Goal: Use online tool/utility: Utilize a website feature to perform a specific function

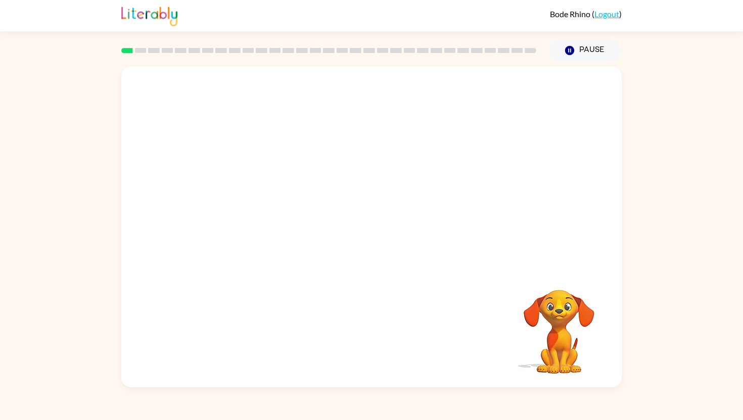
click at [226, 212] on video "Your browser must support playing .mp4 files to use Literably. Please try using…" at bounding box center [371, 168] width 500 height 202
click at [229, 216] on video "Your browser must support playing .mp4 files to use Literably. Please try using…" at bounding box center [371, 168] width 500 height 202
click at [242, 207] on video "Your browser must support playing .mp4 files to use Literably. Please try using…" at bounding box center [371, 168] width 500 height 202
click at [379, 238] on icon "button" at bounding box center [372, 232] width 18 height 18
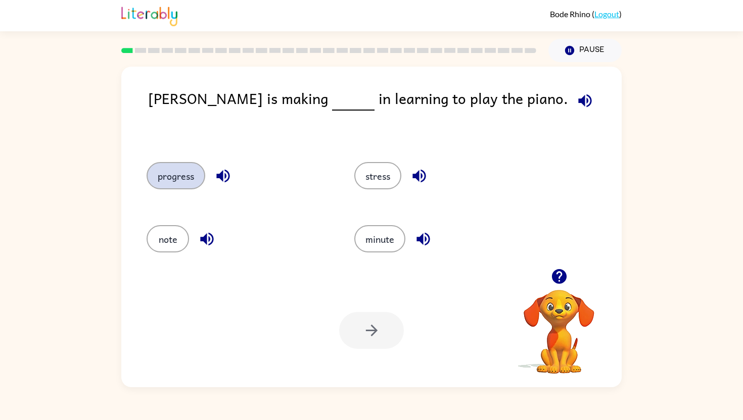
click at [157, 176] on button "progress" at bounding box center [176, 175] width 59 height 27
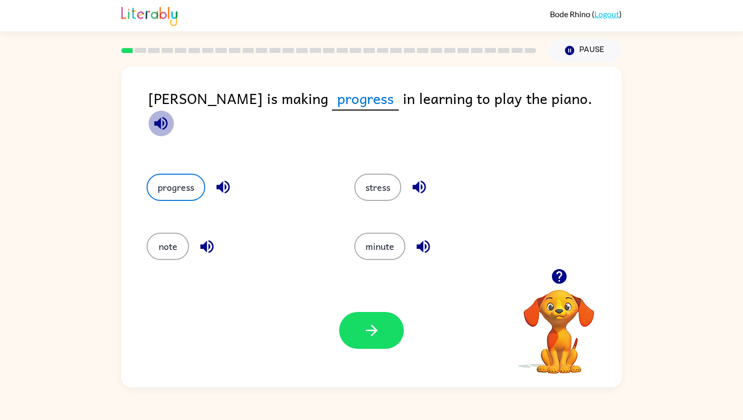
click at [170, 115] on icon "button" at bounding box center [161, 124] width 18 height 18
click at [360, 320] on button "button" at bounding box center [371, 330] width 65 height 37
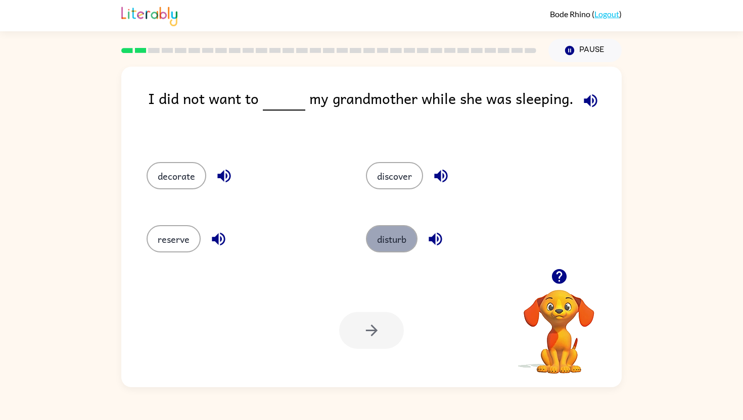
click at [384, 242] on button "disturb" at bounding box center [392, 238] width 52 height 27
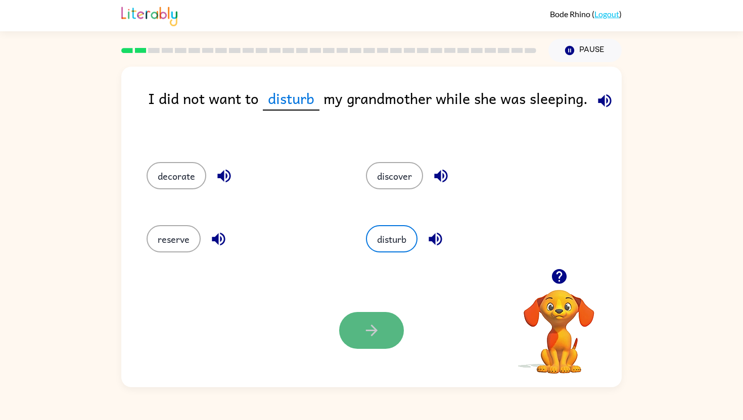
click at [392, 331] on button "button" at bounding box center [371, 330] width 65 height 37
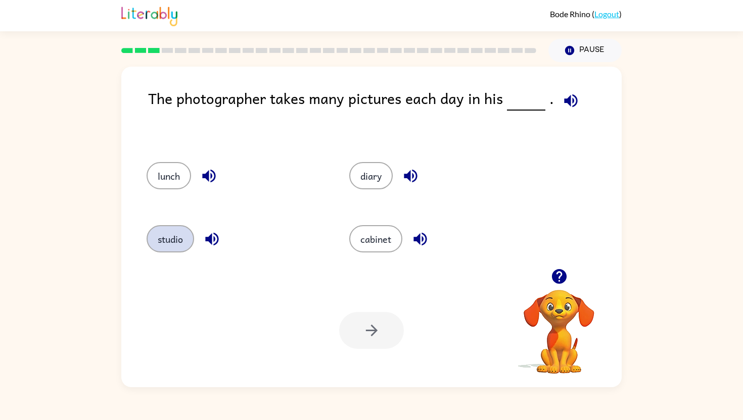
click at [176, 233] on button "studio" at bounding box center [171, 238] width 48 height 27
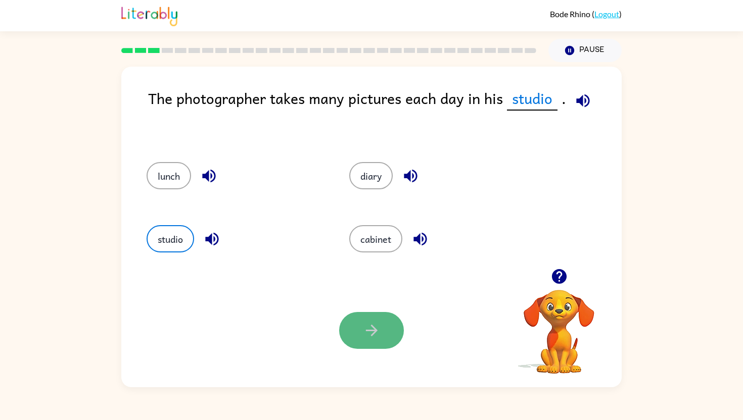
click at [381, 331] on button "button" at bounding box center [371, 330] width 65 height 37
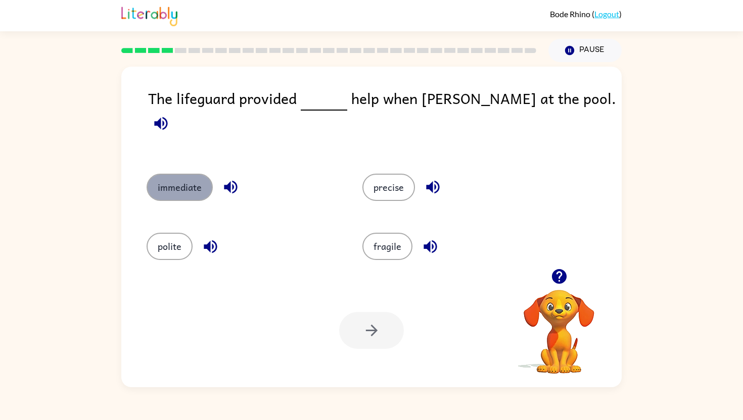
click at [174, 174] on button "immediate" at bounding box center [180, 187] width 66 height 27
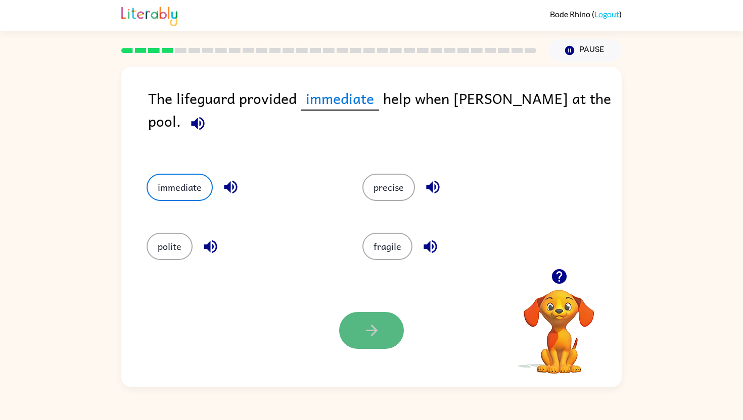
click at [381, 336] on button "button" at bounding box center [371, 330] width 65 height 37
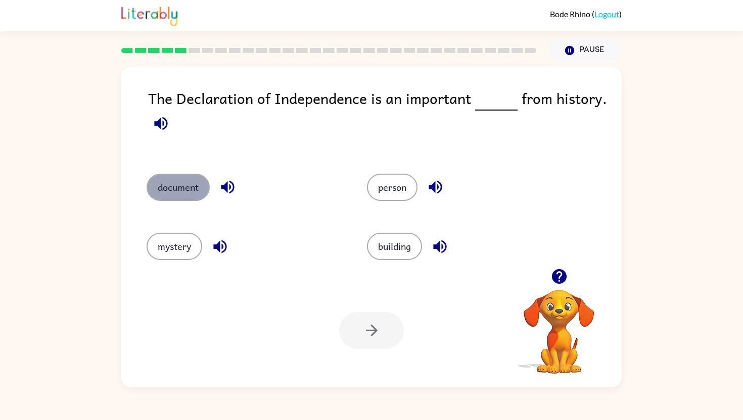
click at [174, 187] on button "document" at bounding box center [178, 187] width 63 height 27
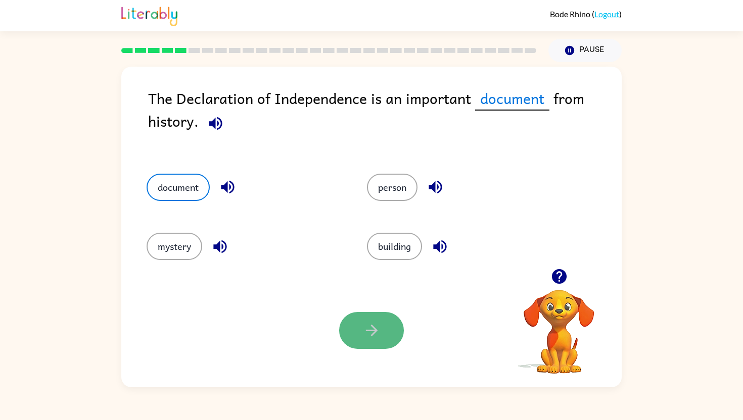
click at [380, 326] on icon "button" at bounding box center [372, 331] width 18 height 18
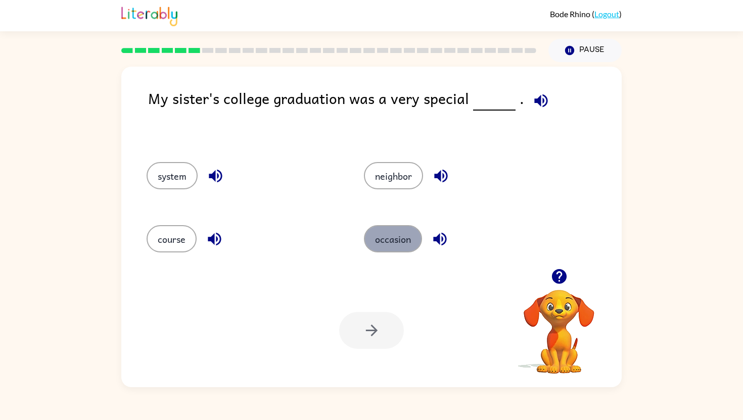
click at [402, 237] on button "occasion" at bounding box center [393, 238] width 58 height 27
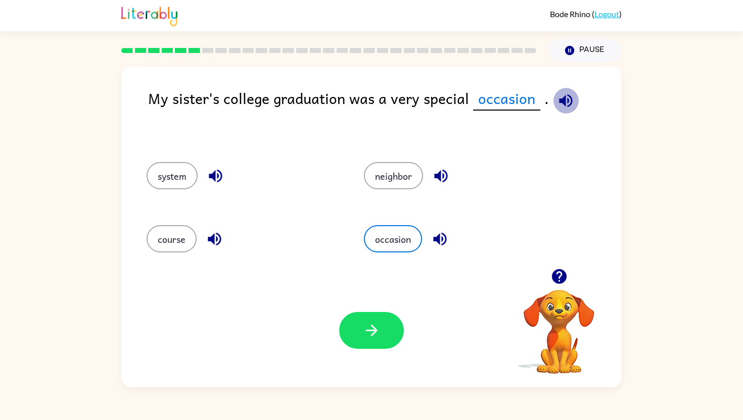
click at [567, 93] on icon "button" at bounding box center [566, 101] width 18 height 18
click at [177, 244] on button "course" at bounding box center [172, 238] width 50 height 27
click at [399, 223] on div "occasion" at bounding box center [453, 237] width 217 height 63
click at [392, 236] on button "occasion" at bounding box center [393, 238] width 58 height 27
click at [368, 331] on icon "button" at bounding box center [371, 331] width 12 height 12
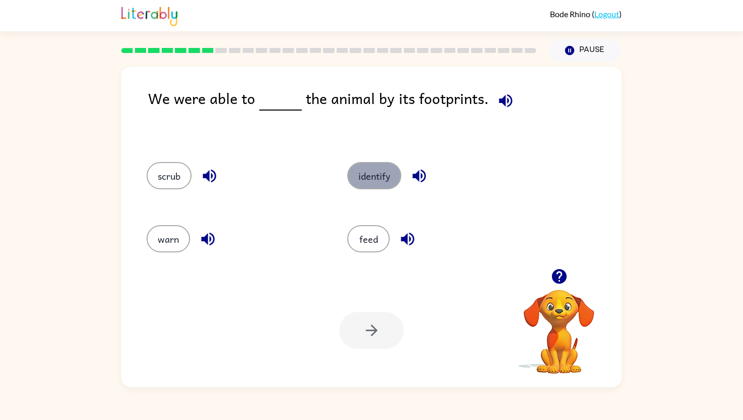
click at [383, 184] on button "identify" at bounding box center [374, 175] width 54 height 27
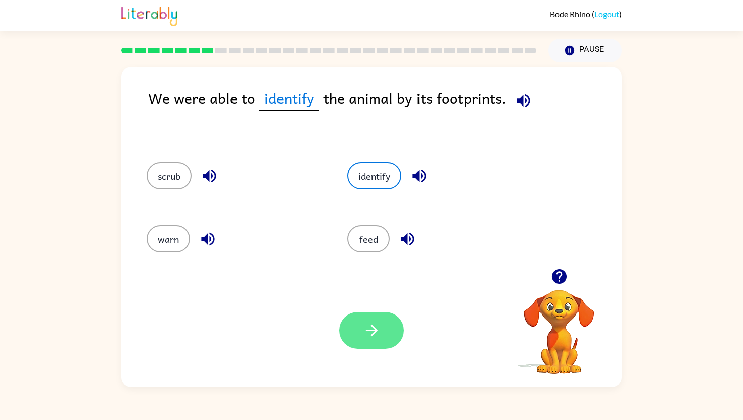
click at [368, 340] on button "button" at bounding box center [371, 330] width 65 height 37
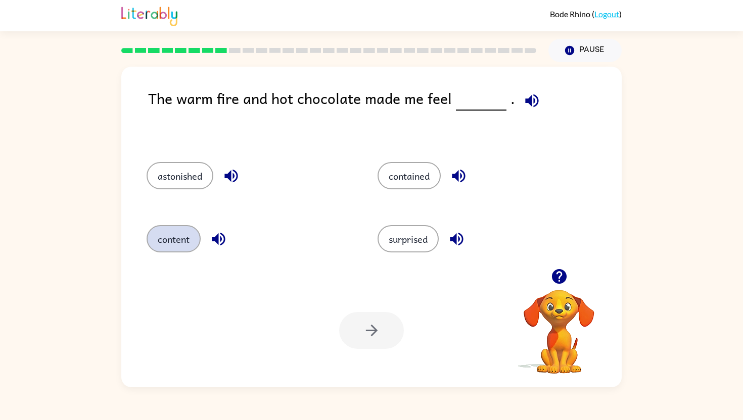
click at [184, 243] on button "content" at bounding box center [174, 238] width 54 height 27
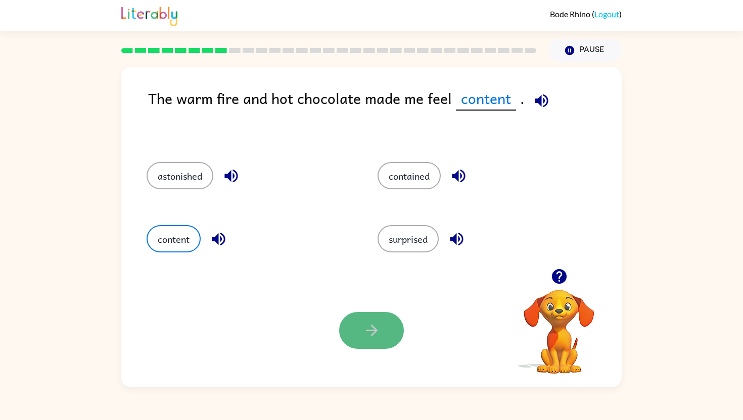
click at [389, 346] on button "button" at bounding box center [371, 330] width 65 height 37
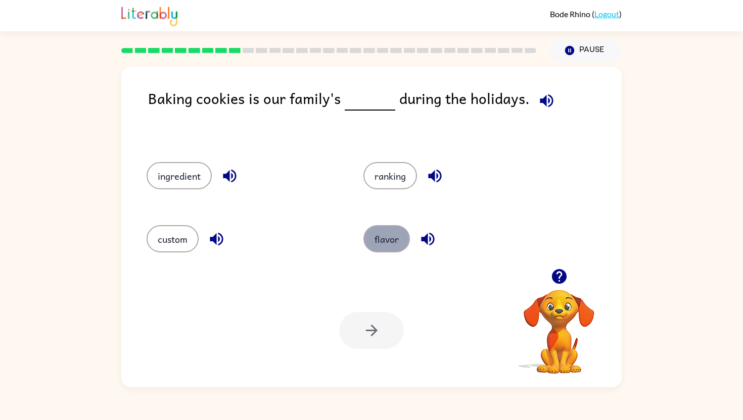
click at [388, 247] on button "flavor" at bounding box center [386, 238] width 46 height 27
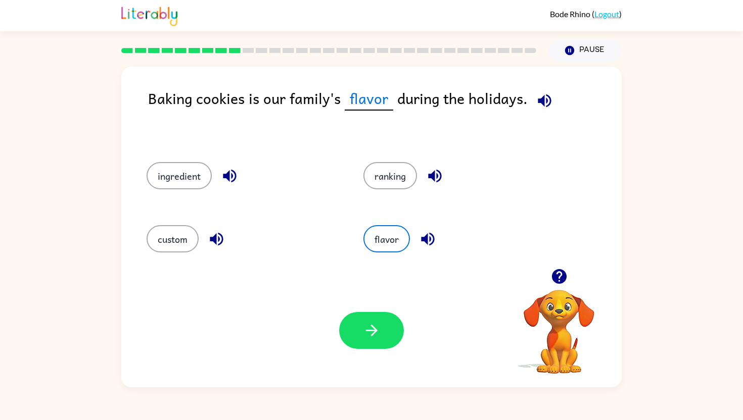
click at [544, 102] on icon "button" at bounding box center [544, 100] width 13 height 13
click at [395, 165] on button "ranking" at bounding box center [390, 175] width 54 height 27
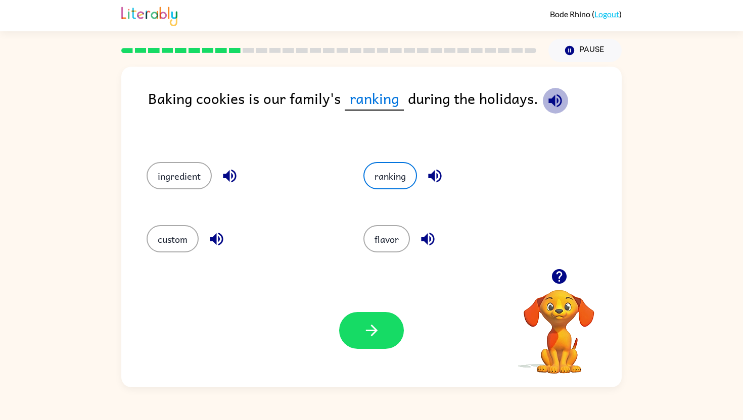
click at [548, 100] on icon "button" at bounding box center [554, 100] width 13 height 13
click at [194, 182] on button "ingredient" at bounding box center [179, 175] width 65 height 27
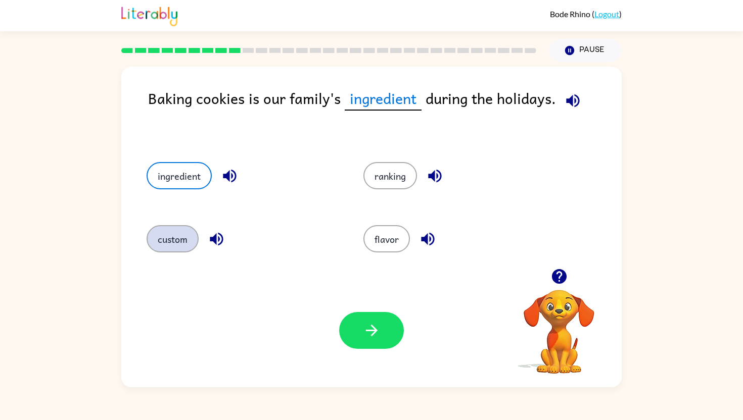
click at [178, 245] on button "custom" at bounding box center [173, 238] width 52 height 27
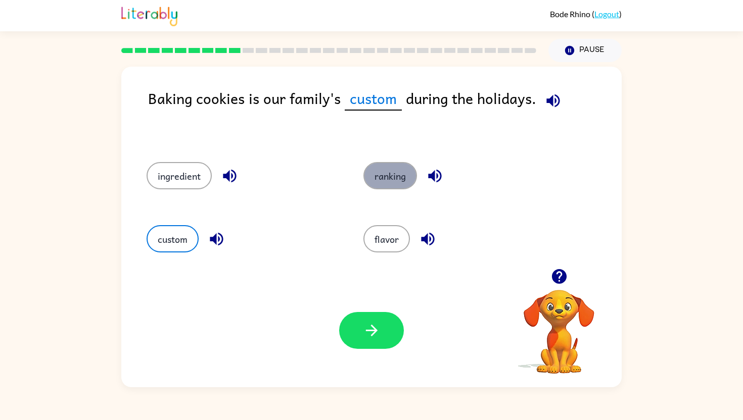
click at [388, 169] on button "ranking" at bounding box center [390, 175] width 54 height 27
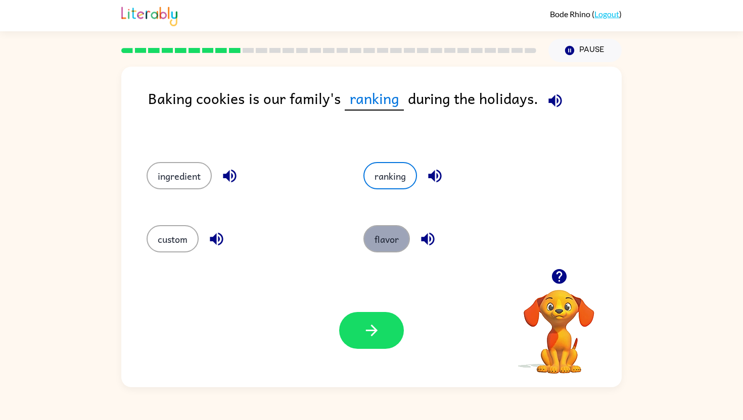
click at [386, 242] on button "flavor" at bounding box center [386, 238] width 46 height 27
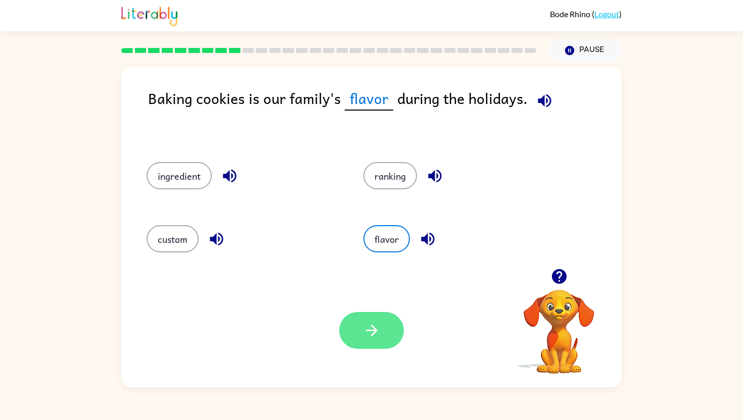
click at [377, 321] on button "button" at bounding box center [371, 330] width 65 height 37
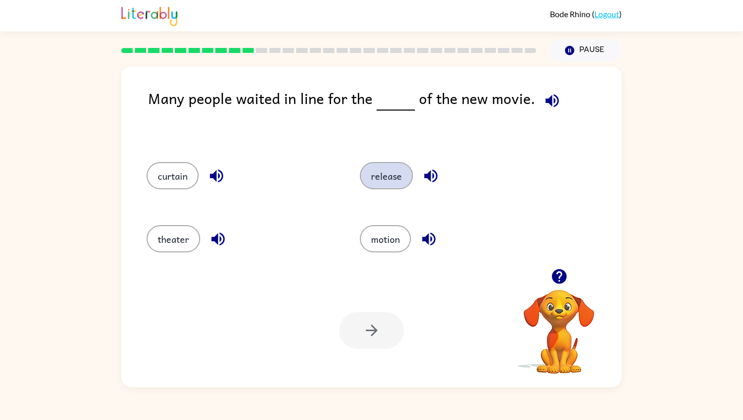
click at [382, 179] on button "release" at bounding box center [386, 175] width 53 height 27
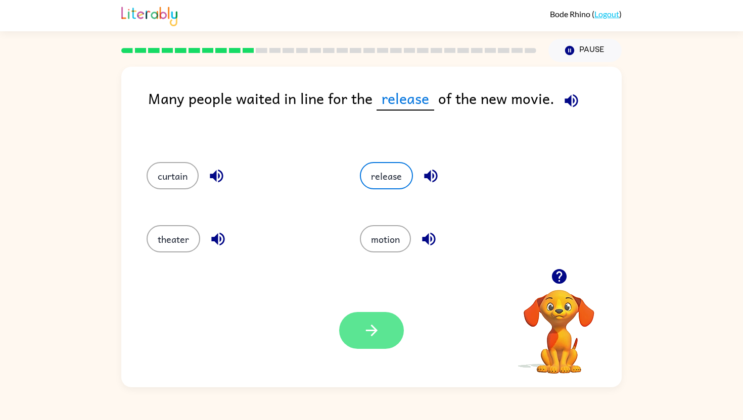
click at [365, 332] on icon "button" at bounding box center [372, 331] width 18 height 18
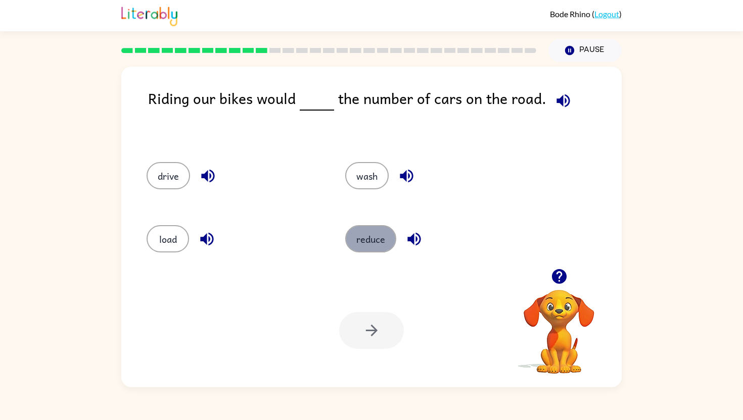
click at [364, 251] on button "reduce" at bounding box center [370, 238] width 51 height 27
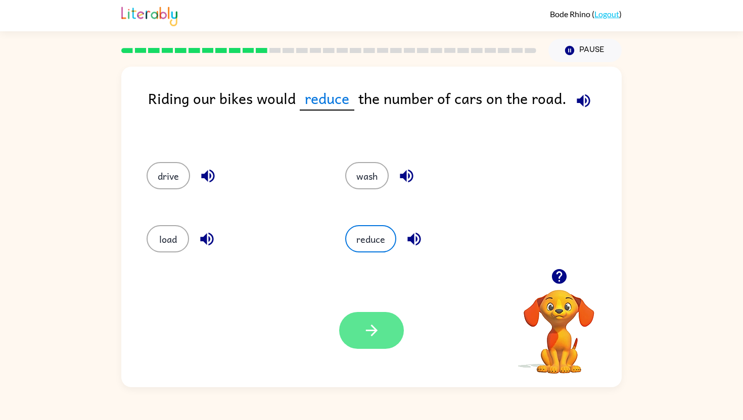
click at [374, 336] on icon "button" at bounding box center [372, 331] width 18 height 18
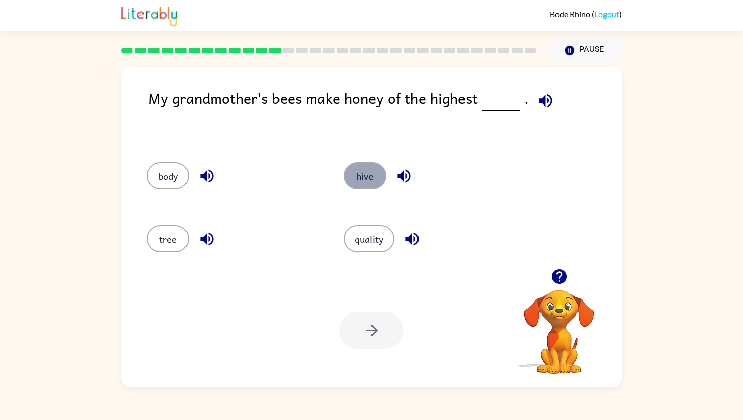
click at [364, 169] on button "hive" at bounding box center [365, 175] width 42 height 27
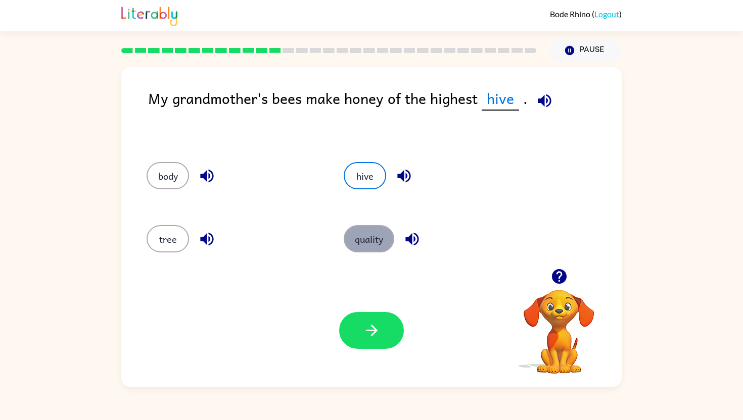
click at [366, 241] on button "quality" at bounding box center [369, 238] width 51 height 27
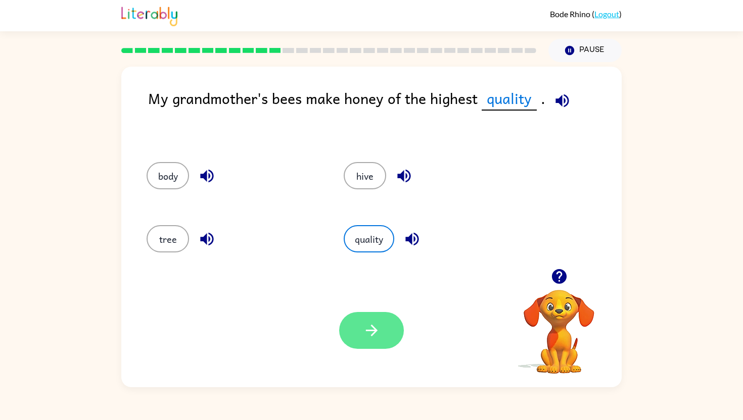
click at [365, 330] on icon "button" at bounding box center [372, 331] width 18 height 18
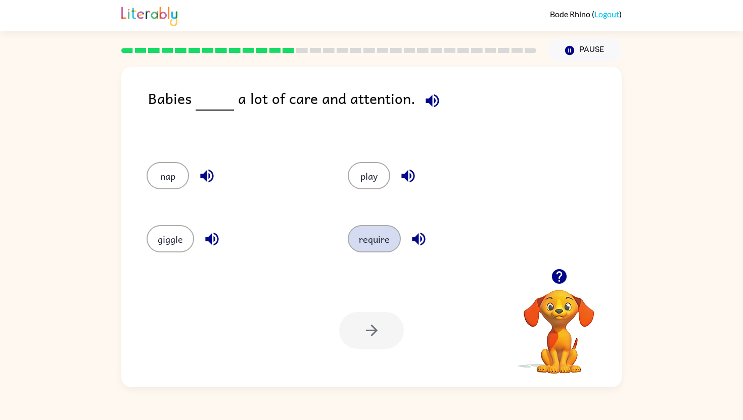
click at [375, 236] on button "require" at bounding box center [374, 238] width 53 height 27
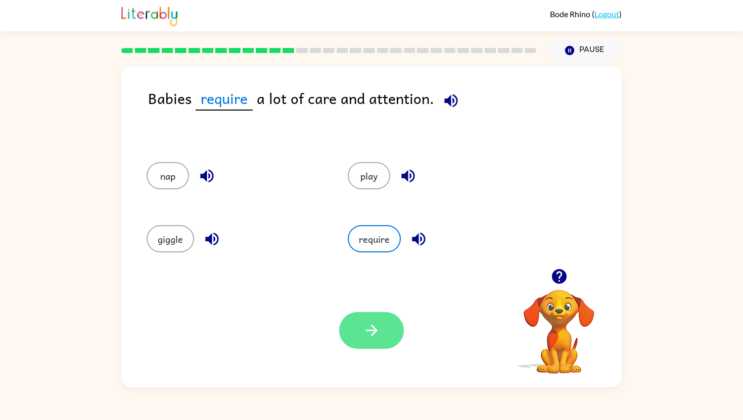
click at [368, 333] on icon "button" at bounding box center [372, 331] width 18 height 18
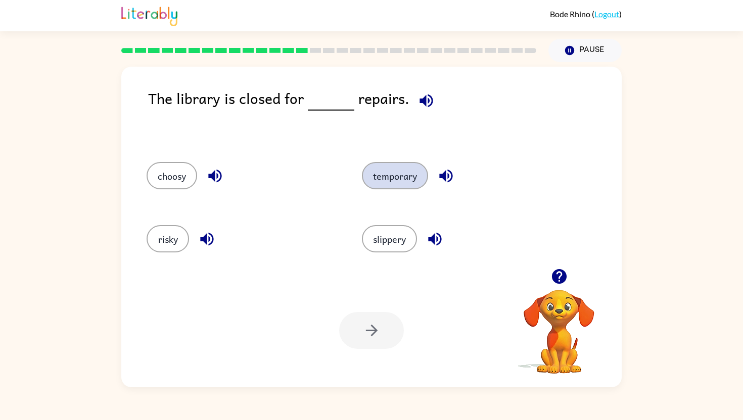
click at [385, 184] on button "temporary" at bounding box center [395, 175] width 66 height 27
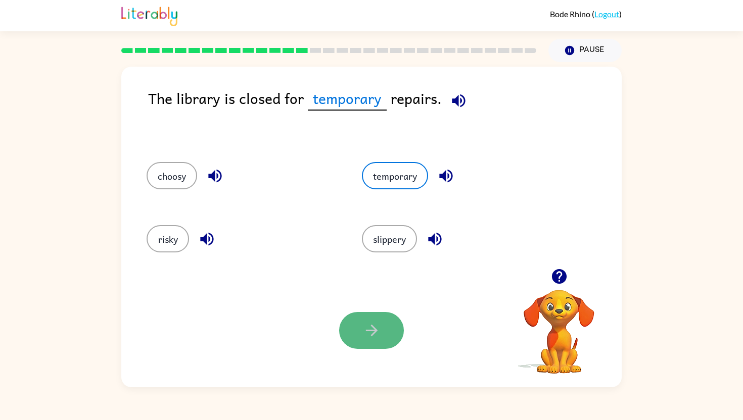
click at [382, 315] on button "button" at bounding box center [371, 330] width 65 height 37
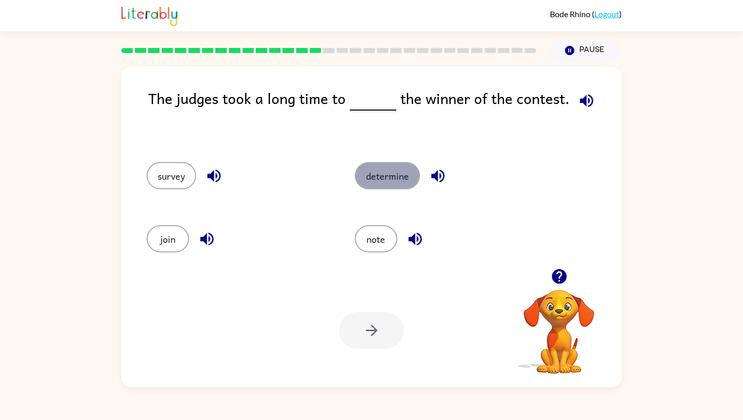
click at [374, 187] on button "determine" at bounding box center [387, 175] width 65 height 27
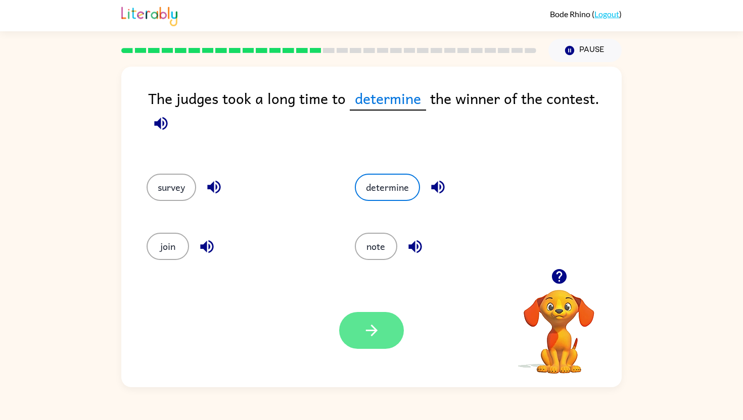
click at [373, 325] on icon "button" at bounding box center [372, 331] width 18 height 18
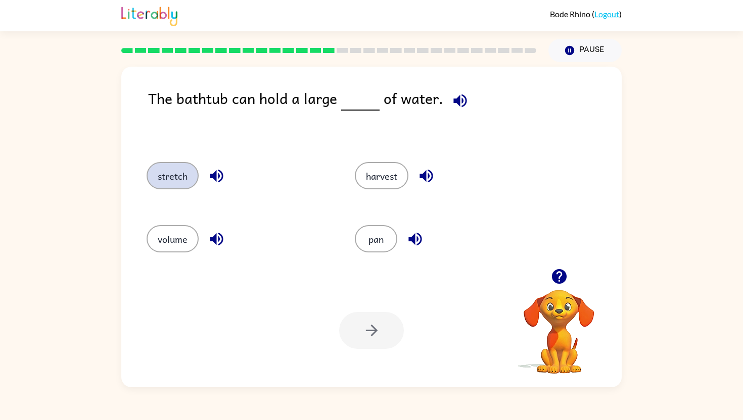
click at [179, 180] on button "stretch" at bounding box center [173, 175] width 52 height 27
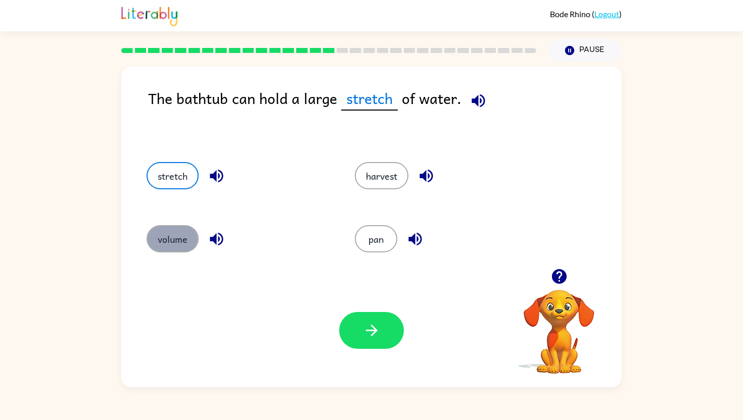
click at [170, 234] on button "volume" at bounding box center [173, 238] width 52 height 27
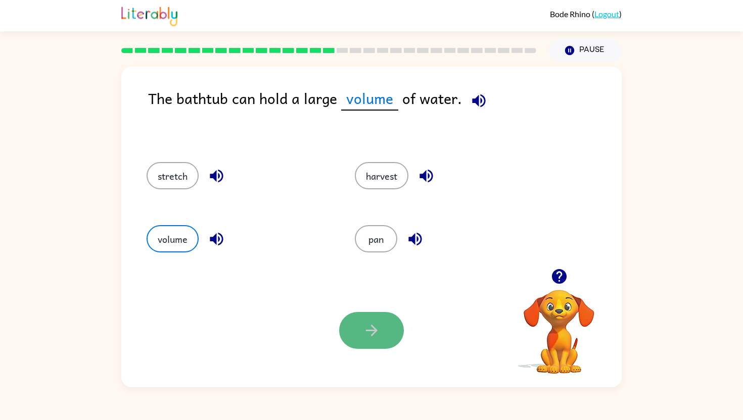
click at [361, 345] on button "button" at bounding box center [371, 330] width 65 height 37
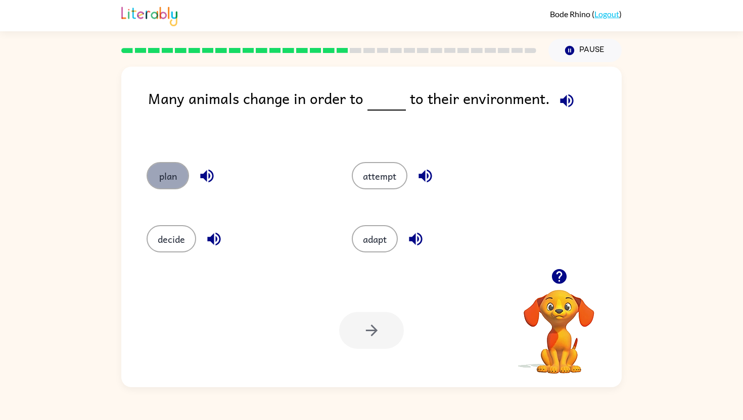
click at [160, 173] on button "plan" at bounding box center [168, 175] width 42 height 27
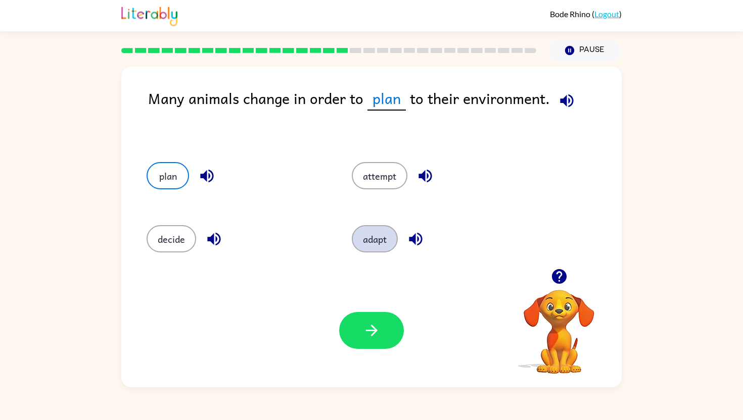
click at [368, 229] on button "adapt" at bounding box center [375, 238] width 46 height 27
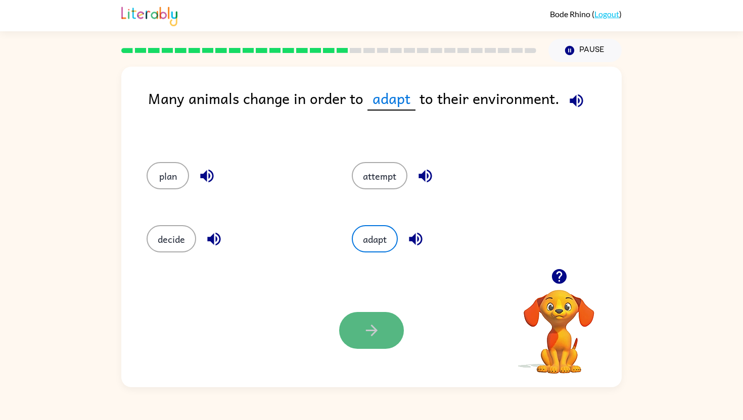
click at [368, 319] on button "button" at bounding box center [371, 330] width 65 height 37
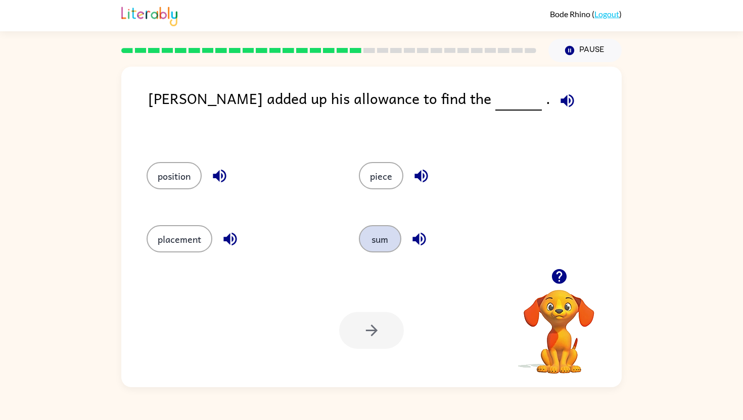
click at [380, 250] on button "sum" at bounding box center [380, 238] width 42 height 27
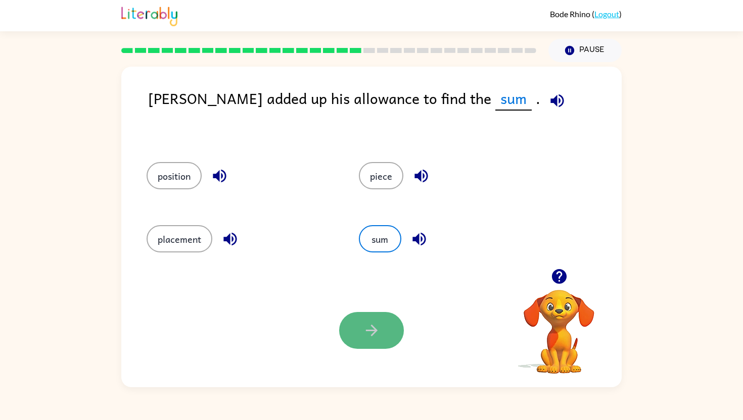
click at [367, 348] on button "button" at bounding box center [371, 330] width 65 height 37
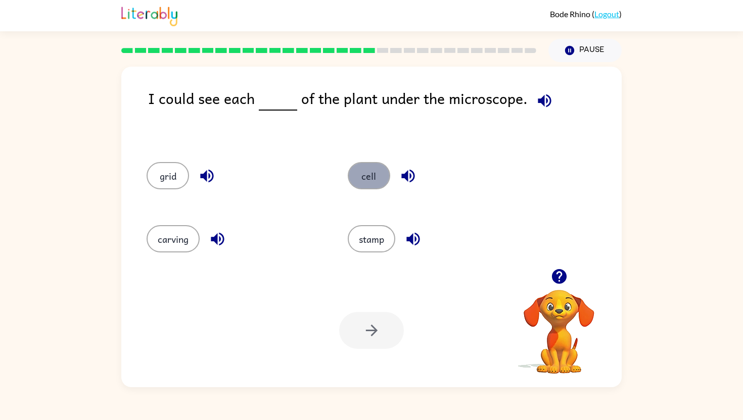
click at [369, 184] on button "cell" at bounding box center [369, 175] width 42 height 27
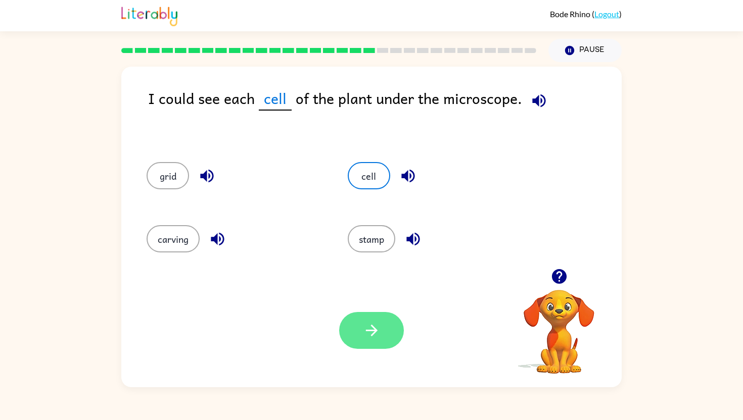
click at [381, 333] on button "button" at bounding box center [371, 330] width 65 height 37
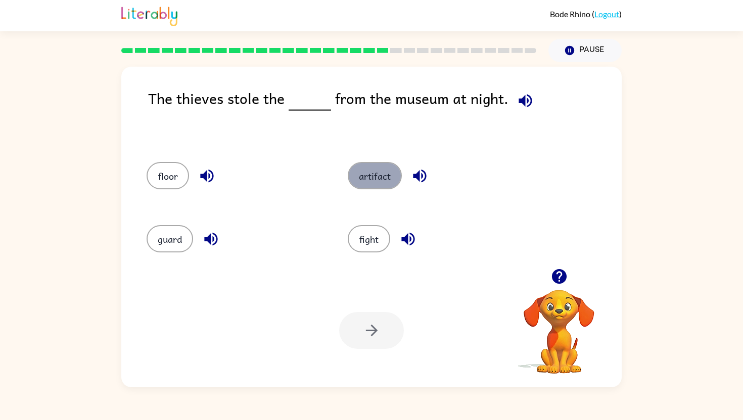
click at [395, 172] on button "artifact" at bounding box center [375, 175] width 54 height 27
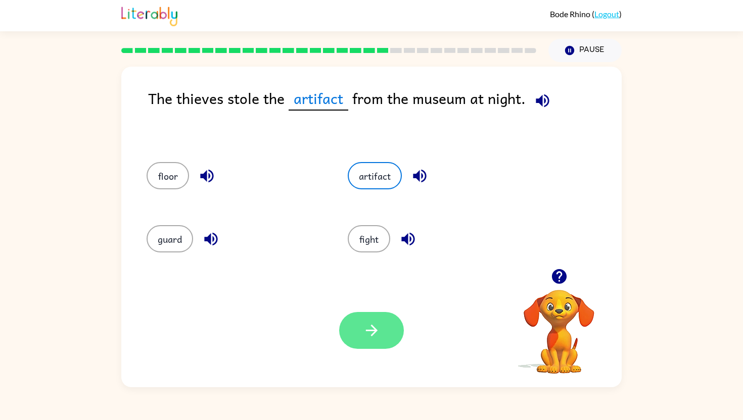
click at [374, 348] on button "button" at bounding box center [371, 330] width 65 height 37
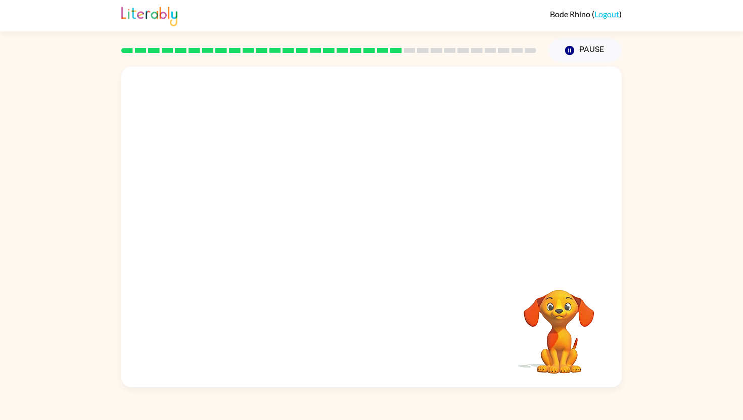
click at [263, 224] on video "Your browser must support playing .mp4 files to use Literably. Please try using…" at bounding box center [371, 168] width 500 height 202
click at [379, 231] on icon "button" at bounding box center [372, 232] width 18 height 18
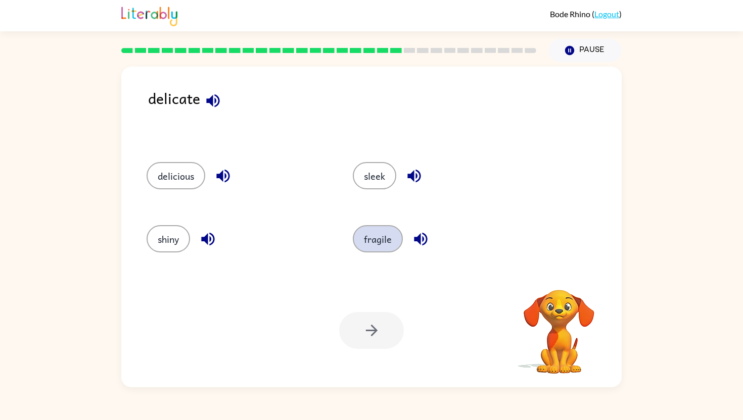
click at [368, 241] on button "fragile" at bounding box center [378, 238] width 50 height 27
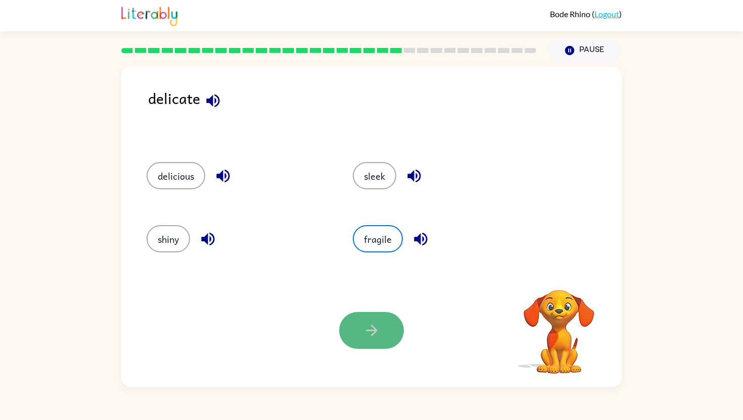
click at [353, 339] on button "button" at bounding box center [371, 330] width 65 height 37
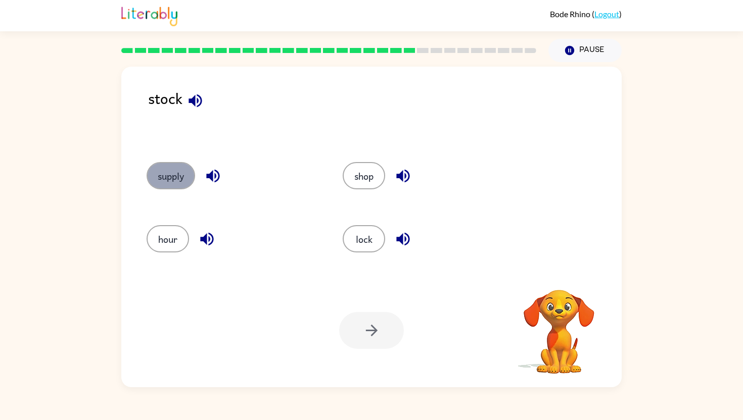
click at [163, 170] on button "supply" at bounding box center [171, 175] width 49 height 27
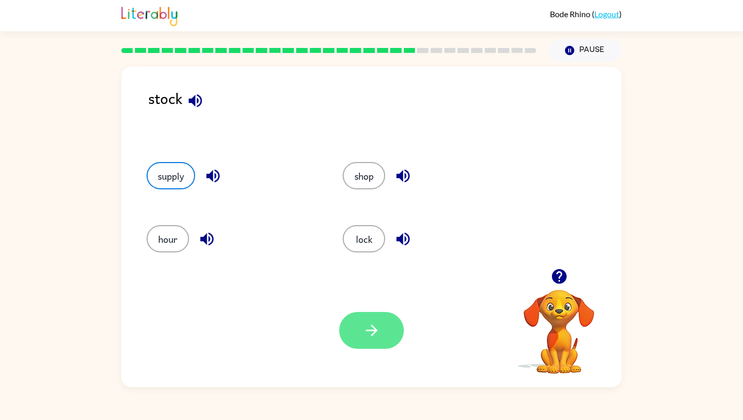
click at [375, 339] on icon "button" at bounding box center [372, 331] width 18 height 18
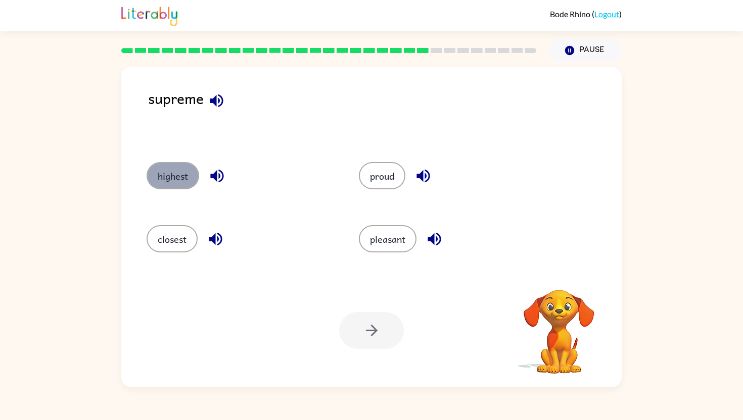
click at [174, 167] on button "highest" at bounding box center [173, 175] width 53 height 27
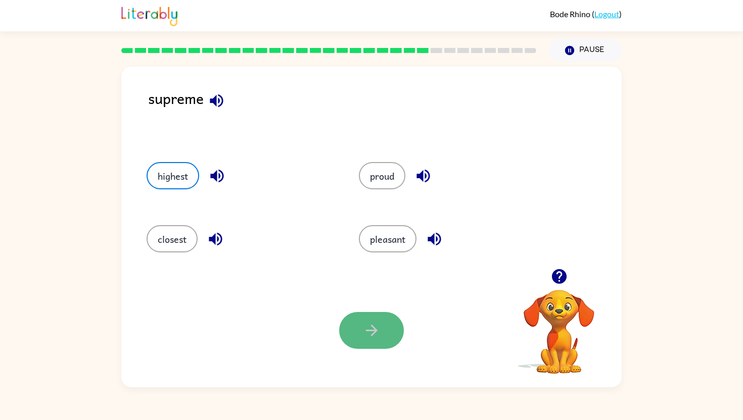
click at [378, 332] on icon "button" at bounding box center [372, 331] width 18 height 18
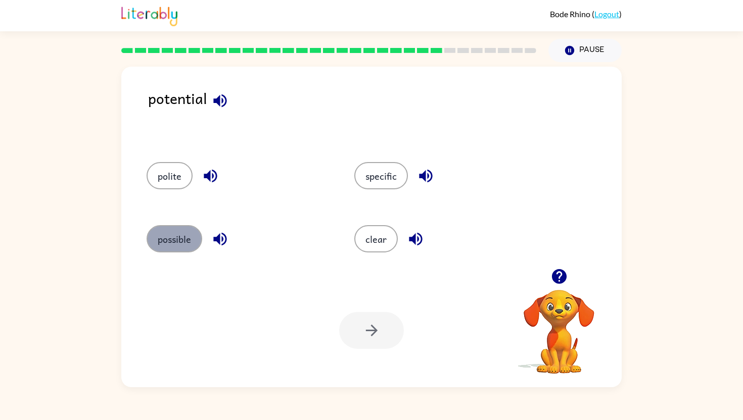
click at [184, 230] on button "possible" at bounding box center [175, 238] width 56 height 27
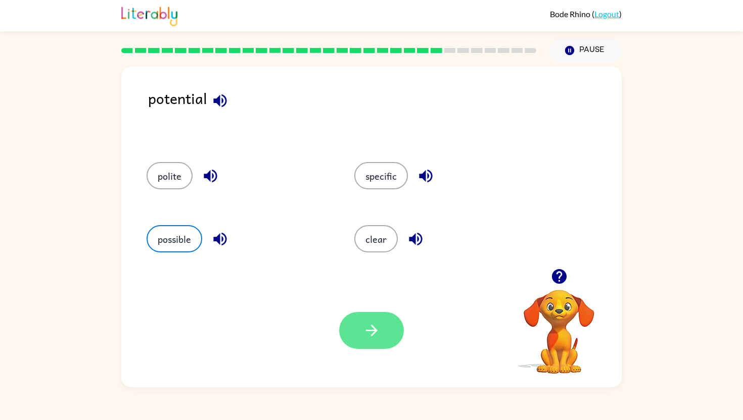
click at [373, 333] on icon "button" at bounding box center [371, 331] width 12 height 12
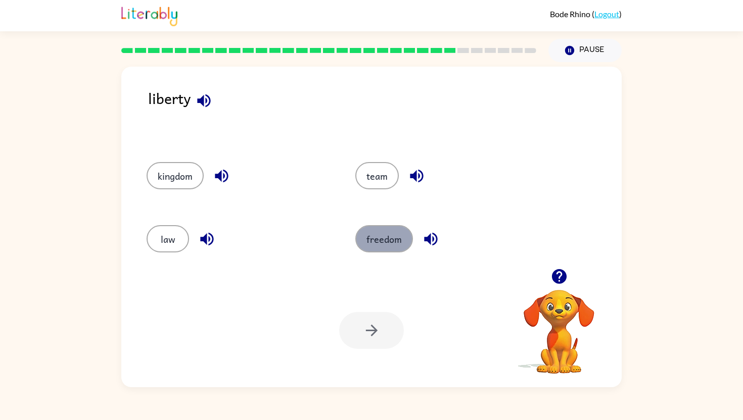
click at [362, 242] on button "freedom" at bounding box center [384, 238] width 58 height 27
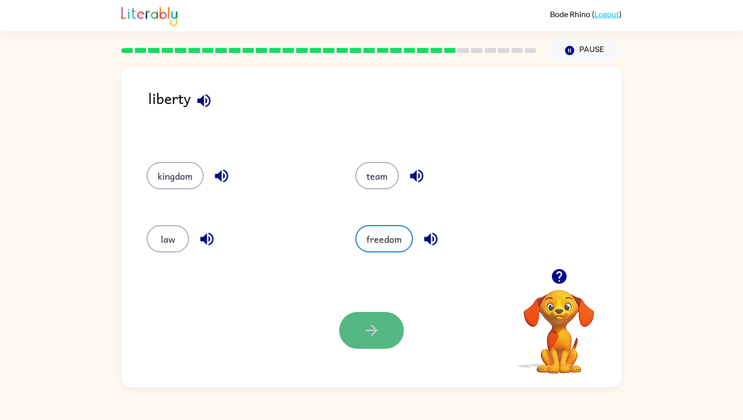
click at [366, 324] on icon "button" at bounding box center [372, 331] width 18 height 18
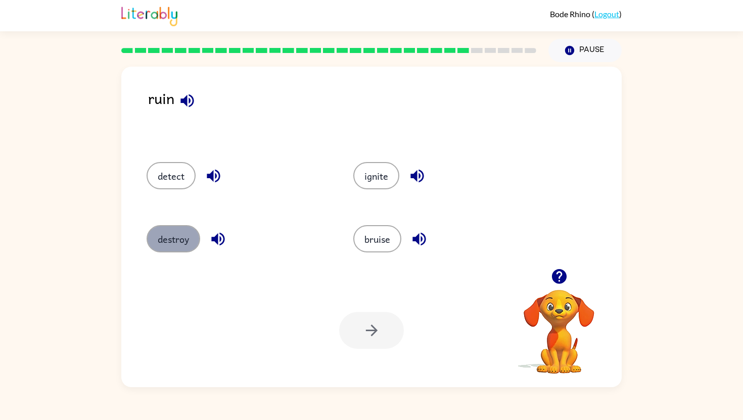
click at [173, 231] on button "destroy" at bounding box center [174, 238] width 54 height 27
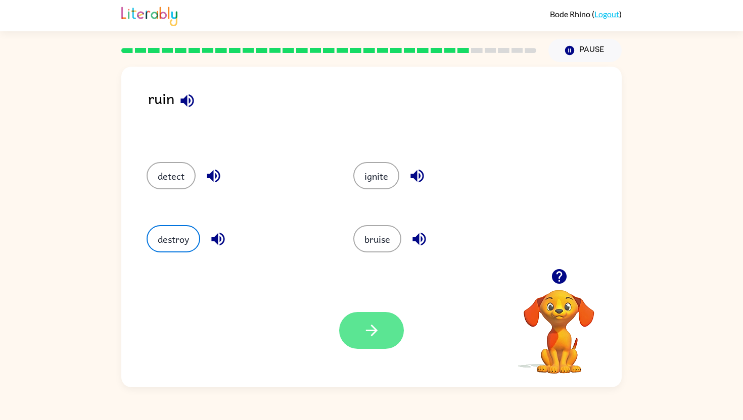
click at [372, 325] on icon "button" at bounding box center [372, 331] width 18 height 18
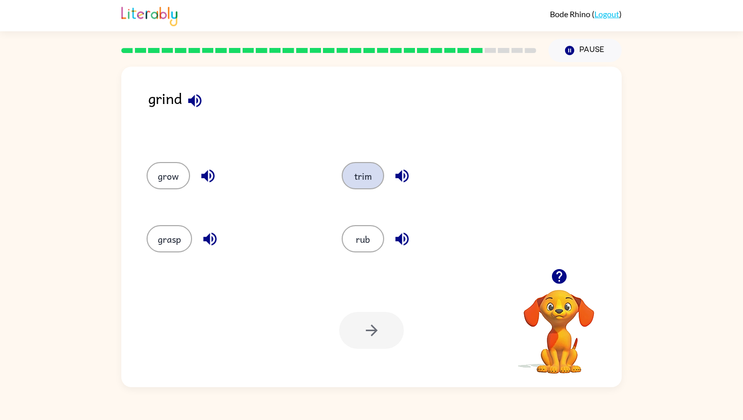
click at [368, 187] on button "trim" at bounding box center [363, 175] width 42 height 27
click at [378, 342] on button "button" at bounding box center [371, 330] width 65 height 37
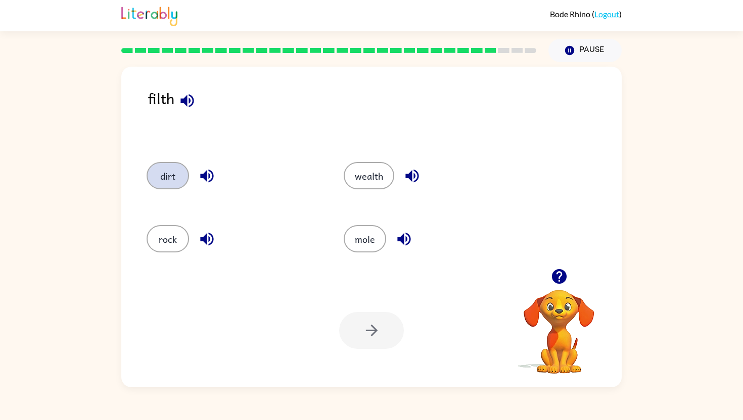
click at [172, 182] on button "dirt" at bounding box center [168, 175] width 42 height 27
click at [386, 331] on button "button" at bounding box center [371, 330] width 65 height 37
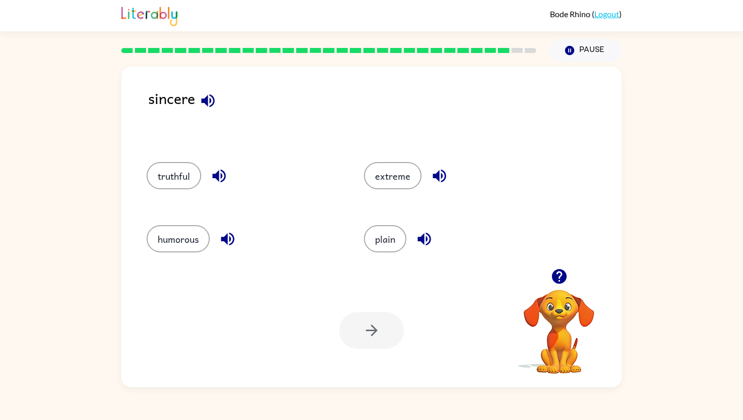
click at [216, 88] on div "sincere" at bounding box center [385, 114] width 474 height 55
click at [213, 96] on icon "button" at bounding box center [208, 101] width 18 height 18
click at [221, 182] on icon "button" at bounding box center [218, 176] width 13 height 13
click at [228, 237] on icon "button" at bounding box center [228, 239] width 18 height 18
click at [440, 171] on icon "button" at bounding box center [440, 176] width 18 height 18
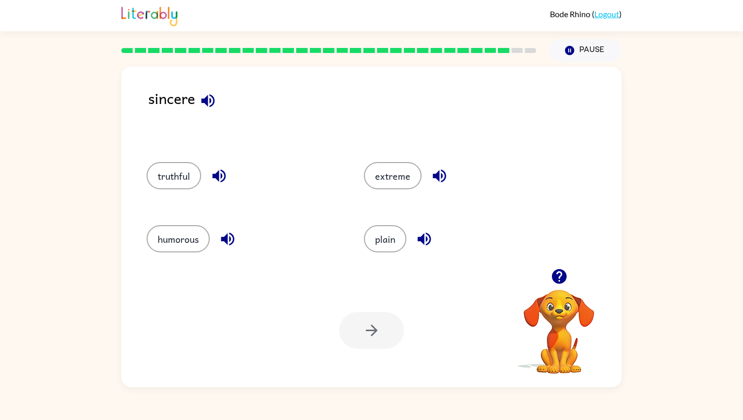
click at [429, 237] on icon "button" at bounding box center [423, 239] width 13 height 13
click at [218, 171] on icon "button" at bounding box center [219, 176] width 18 height 18
click at [181, 181] on button "truthful" at bounding box center [174, 175] width 55 height 27
click at [376, 339] on icon "button" at bounding box center [372, 331] width 18 height 18
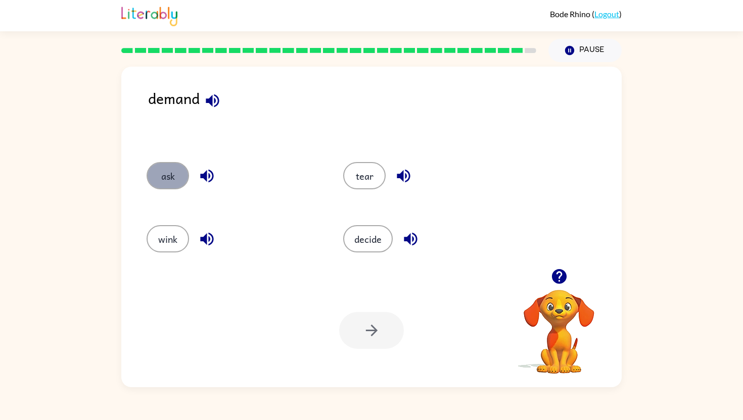
click at [181, 175] on button "ask" at bounding box center [168, 175] width 42 height 27
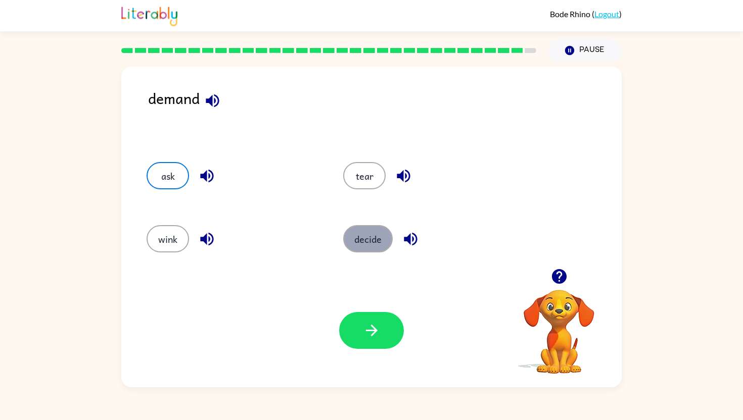
click at [385, 233] on button "decide" at bounding box center [368, 238] width 50 height 27
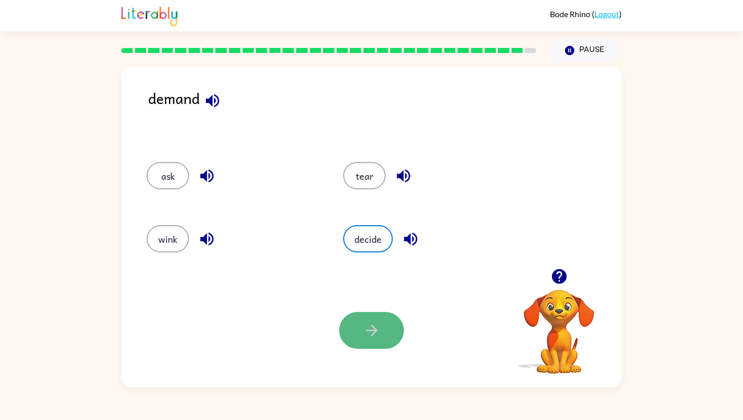
click at [369, 323] on icon "button" at bounding box center [372, 331] width 18 height 18
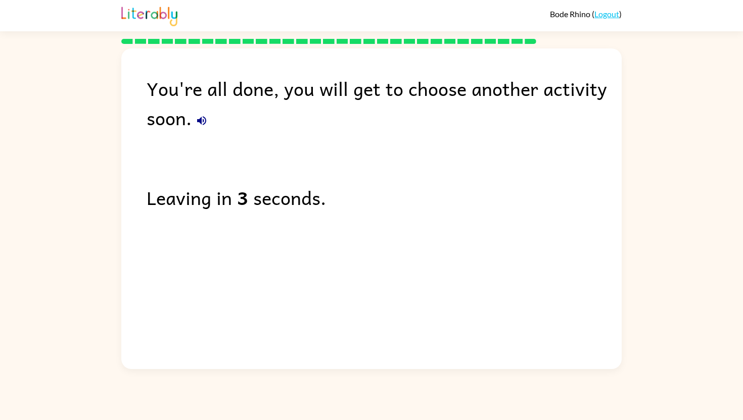
click at [204, 119] on icon "button" at bounding box center [202, 121] width 12 height 12
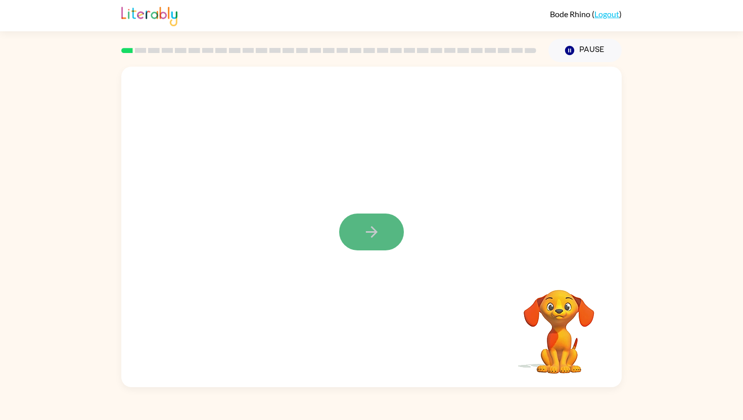
click at [361, 237] on button "button" at bounding box center [371, 232] width 65 height 37
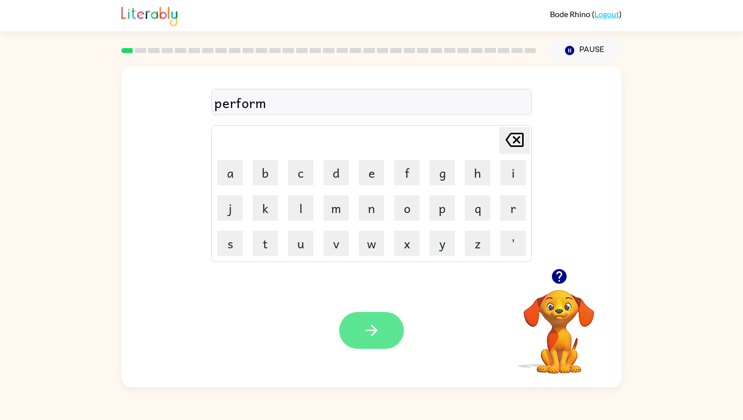
click at [373, 322] on icon "button" at bounding box center [372, 331] width 18 height 18
click at [381, 332] on button "button" at bounding box center [371, 330] width 65 height 37
click at [377, 325] on icon "button" at bounding box center [372, 331] width 18 height 18
click at [378, 337] on icon "button" at bounding box center [372, 331] width 18 height 18
click at [361, 325] on button "button" at bounding box center [371, 330] width 65 height 37
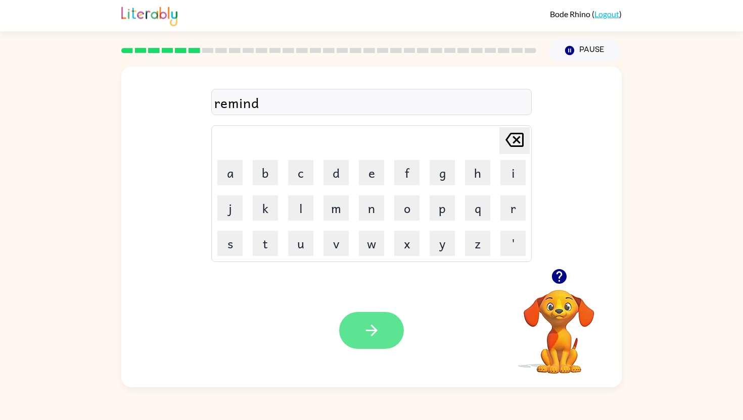
click at [366, 323] on icon "button" at bounding box center [372, 331] width 18 height 18
click at [370, 331] on icon "button" at bounding box center [371, 331] width 12 height 12
click at [375, 323] on icon "button" at bounding box center [372, 331] width 18 height 18
click at [380, 334] on icon "button" at bounding box center [372, 331] width 18 height 18
click at [382, 325] on button "button" at bounding box center [371, 330] width 65 height 37
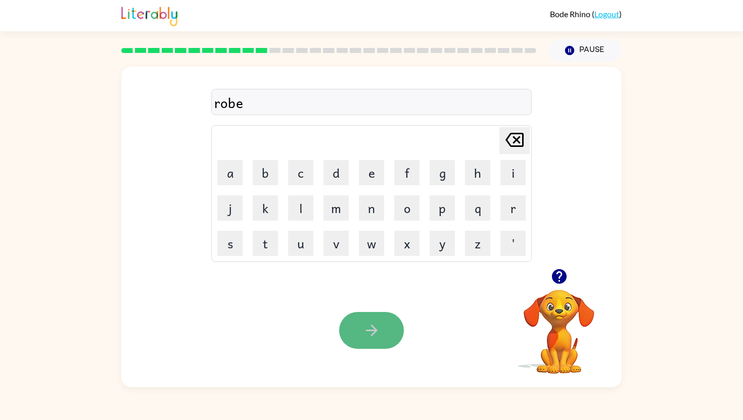
click at [387, 340] on button "button" at bounding box center [371, 330] width 65 height 37
click at [388, 335] on button "button" at bounding box center [371, 330] width 65 height 37
click at [380, 329] on button "button" at bounding box center [371, 330] width 65 height 37
click at [382, 330] on button "button" at bounding box center [371, 330] width 65 height 37
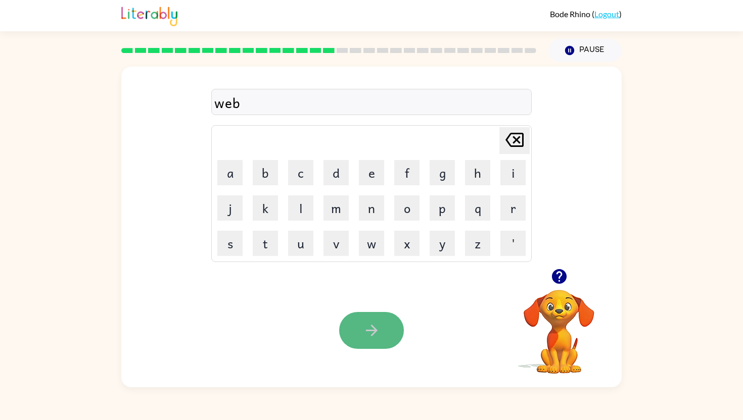
click at [374, 334] on icon "button" at bounding box center [372, 331] width 18 height 18
click at [376, 324] on icon "button" at bounding box center [372, 331] width 18 height 18
click at [377, 330] on icon "button" at bounding box center [372, 331] width 18 height 18
click at [376, 332] on icon "button" at bounding box center [371, 331] width 12 height 12
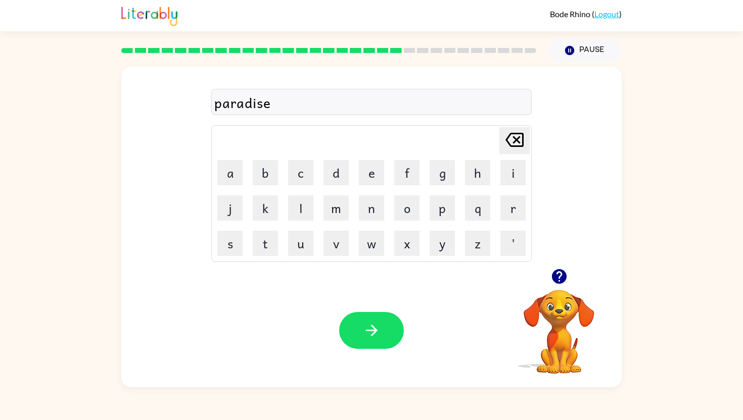
click at [376, 333] on icon "button" at bounding box center [372, 331] width 18 height 18
click at [244, 105] on div "boathouse" at bounding box center [371, 102] width 314 height 21
click at [388, 342] on button "button" at bounding box center [371, 330] width 65 height 37
click at [380, 335] on button "button" at bounding box center [371, 330] width 65 height 37
click at [369, 329] on icon "button" at bounding box center [372, 331] width 18 height 18
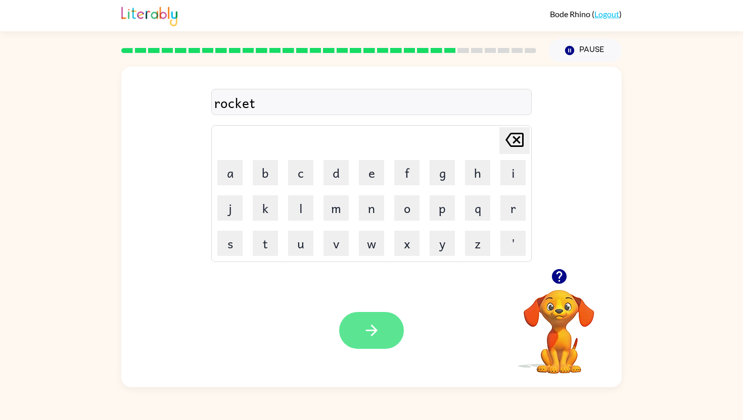
click at [376, 324] on icon "button" at bounding box center [372, 331] width 18 height 18
click at [370, 336] on div at bounding box center [371, 330] width 65 height 37
click at [371, 337] on icon "button" at bounding box center [371, 331] width 12 height 12
click at [381, 335] on button "button" at bounding box center [371, 330] width 65 height 37
click at [385, 331] on button "button" at bounding box center [371, 330] width 65 height 37
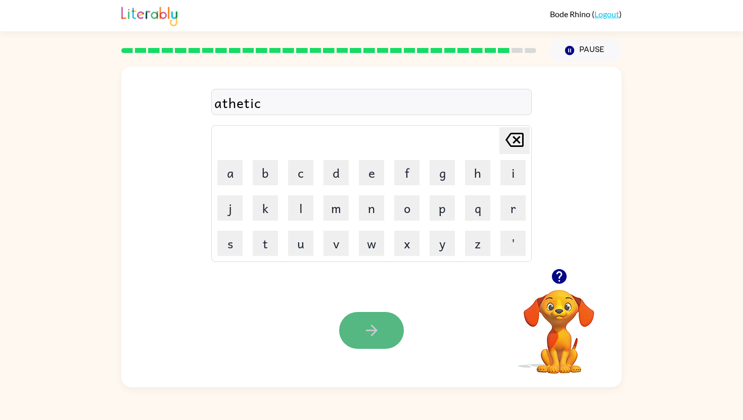
click at [371, 330] on icon "button" at bounding box center [372, 331] width 18 height 18
click at [374, 334] on icon "button" at bounding box center [372, 331] width 18 height 18
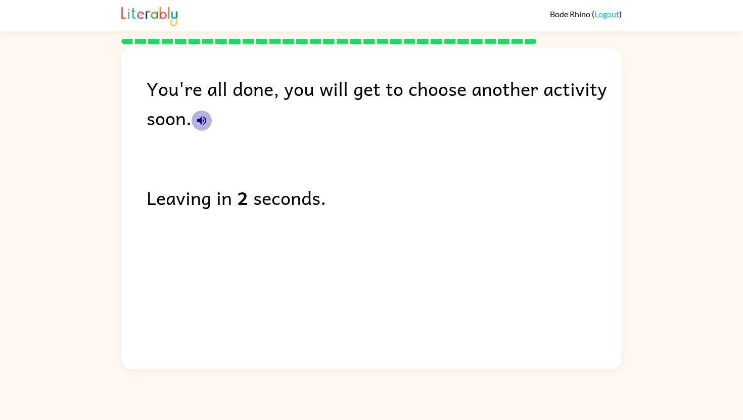
click at [201, 121] on icon "button" at bounding box center [201, 120] width 9 height 9
